Goal: Check status: Check status

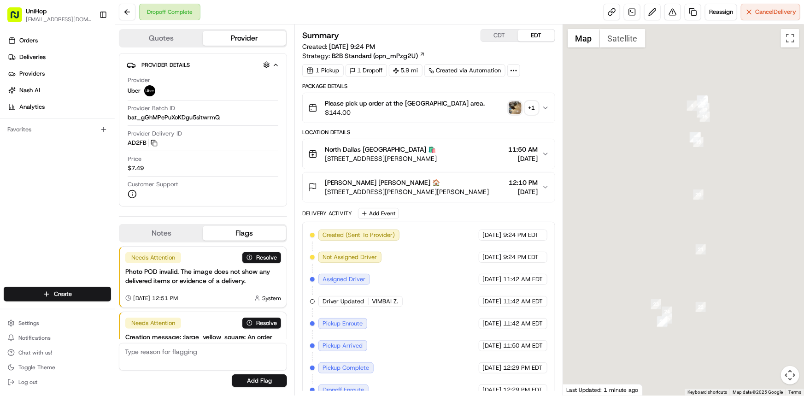
click at [523, 109] on button "+ 1" at bounding box center [522, 107] width 29 height 13
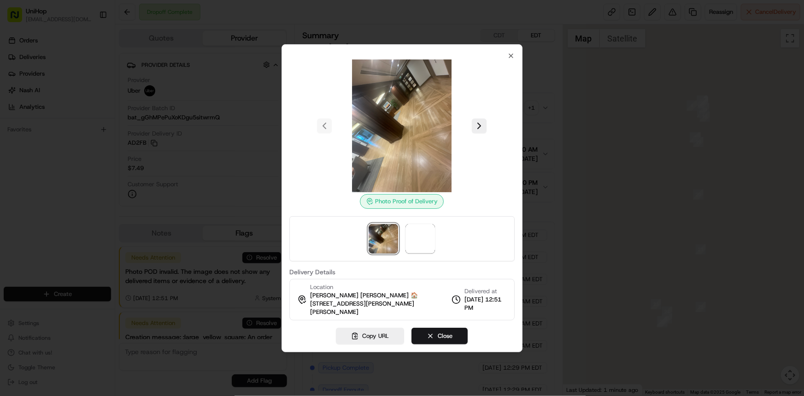
scroll to position [69, 0]
